Goal: Transaction & Acquisition: Download file/media

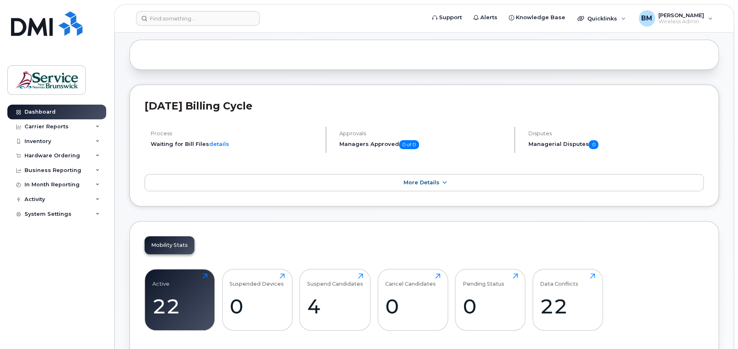
scroll to position [122, 0]
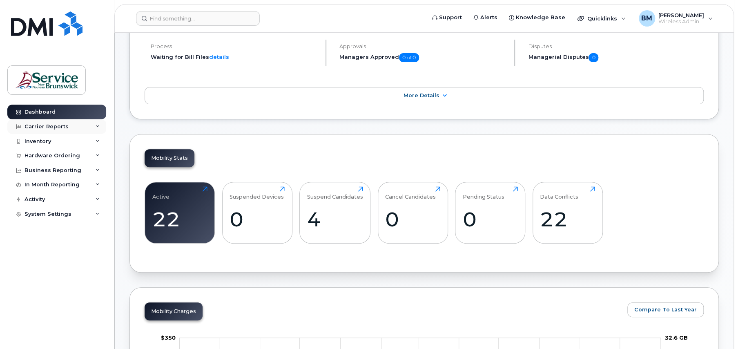
click at [40, 127] on div "Carrier Reports" at bounding box center [46, 126] width 44 height 7
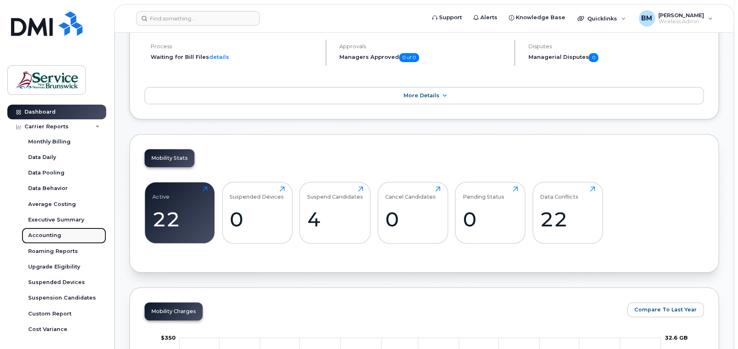
click at [45, 231] on div "Accounting" at bounding box center [44, 234] width 33 height 7
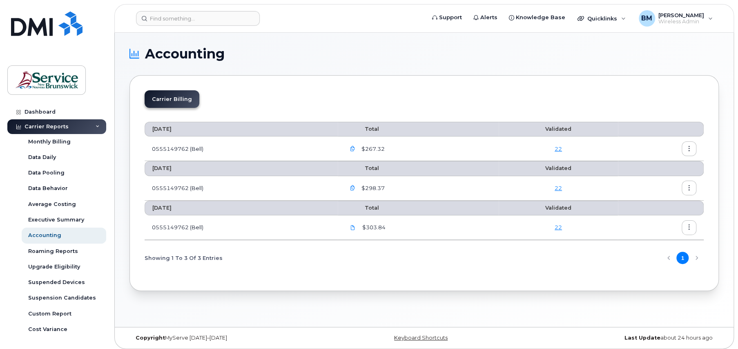
click at [352, 148] on icon "button" at bounding box center [351, 148] width 5 height 5
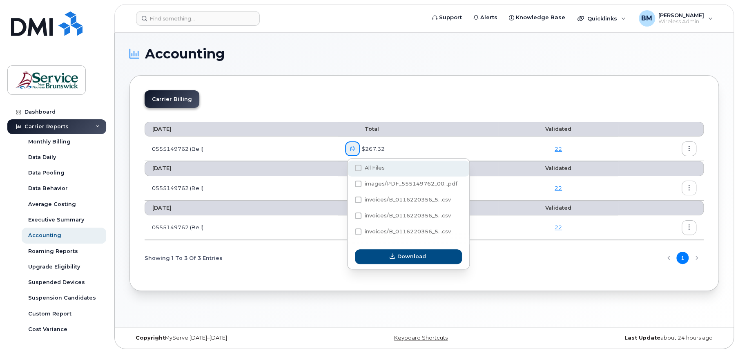
click at [357, 167] on span at bounding box center [358, 167] width 7 height 7
click at [349, 167] on input "All Files" at bounding box center [347, 168] width 4 height 4
checkbox input "true"
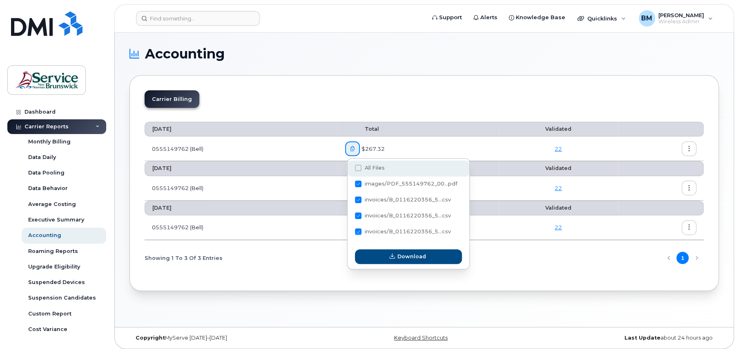
checkbox input "true"
click at [357, 167] on span at bounding box center [358, 167] width 7 height 7
click at [349, 167] on input "All Files" at bounding box center [347, 168] width 4 height 4
checkbox input "false"
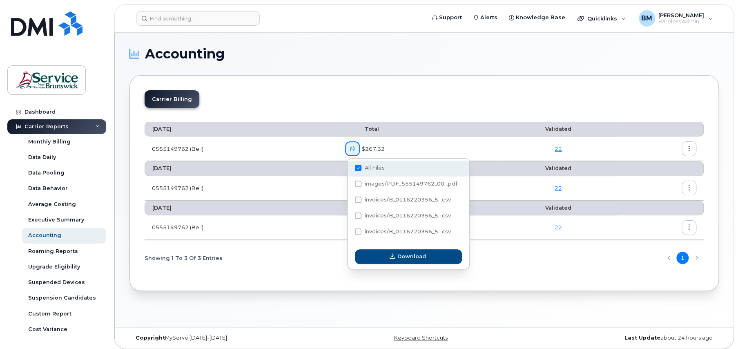
checkbox input "false"
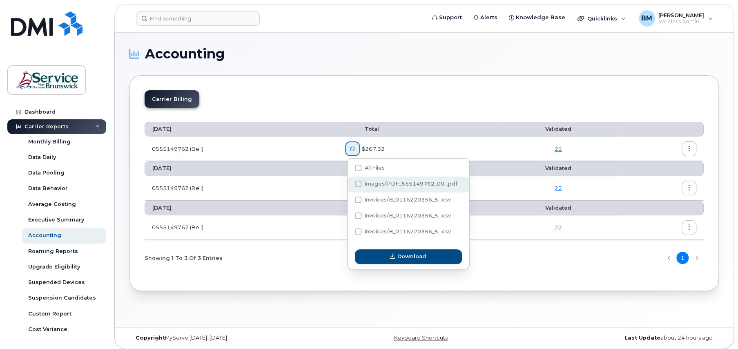
click at [360, 179] on div "images/PDF_555149762_00...pdf" at bounding box center [408, 184] width 122 height 16
checkbox input "true"
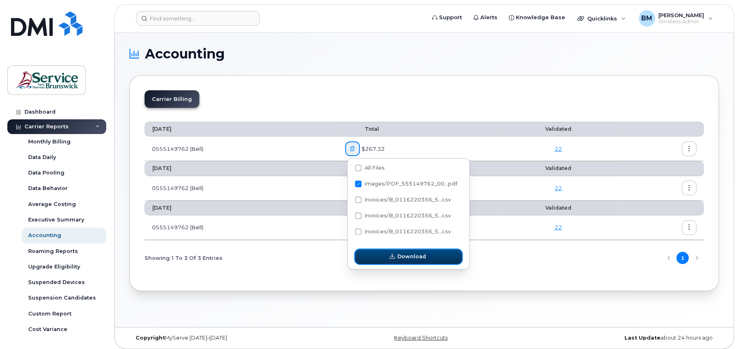
click at [409, 260] on button "Download" at bounding box center [408, 256] width 107 height 15
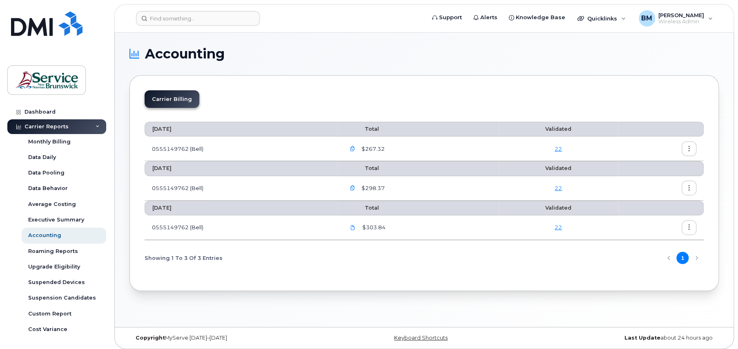
click at [353, 187] on icon "button" at bounding box center [351, 187] width 5 height 5
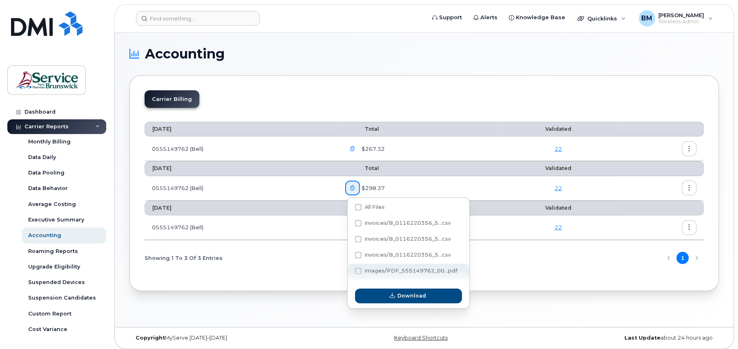
click at [358, 271] on span at bounding box center [358, 270] width 7 height 7
click at [349, 271] on input "images/PDF_555149762_00...pdf" at bounding box center [347, 271] width 4 height 4
checkbox input "true"
click at [396, 303] on div "Download" at bounding box center [408, 295] width 122 height 24
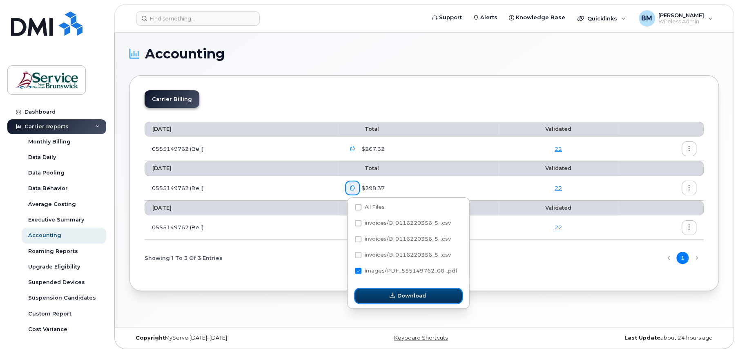
click at [395, 297] on span "button" at bounding box center [392, 295] width 8 height 8
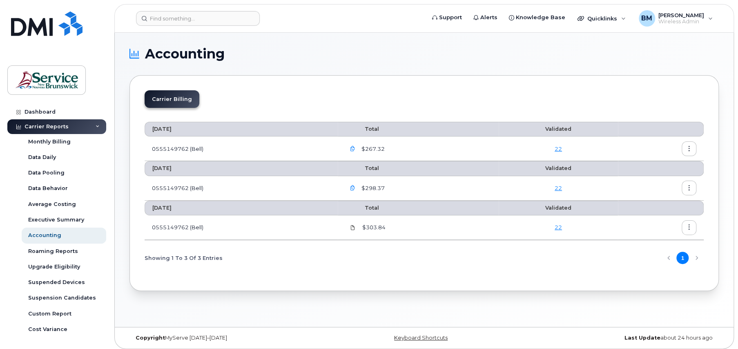
click at [353, 227] on icon at bounding box center [352, 227] width 5 height 5
click at [354, 226] on icon at bounding box center [352, 227] width 5 height 5
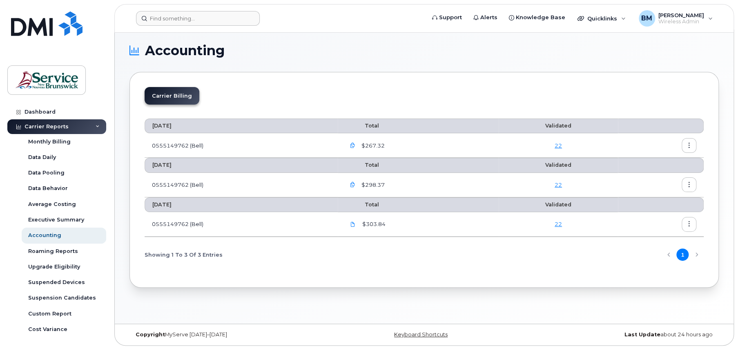
scroll to position [4, 0]
